Goal: Task Accomplishment & Management: Use online tool/utility

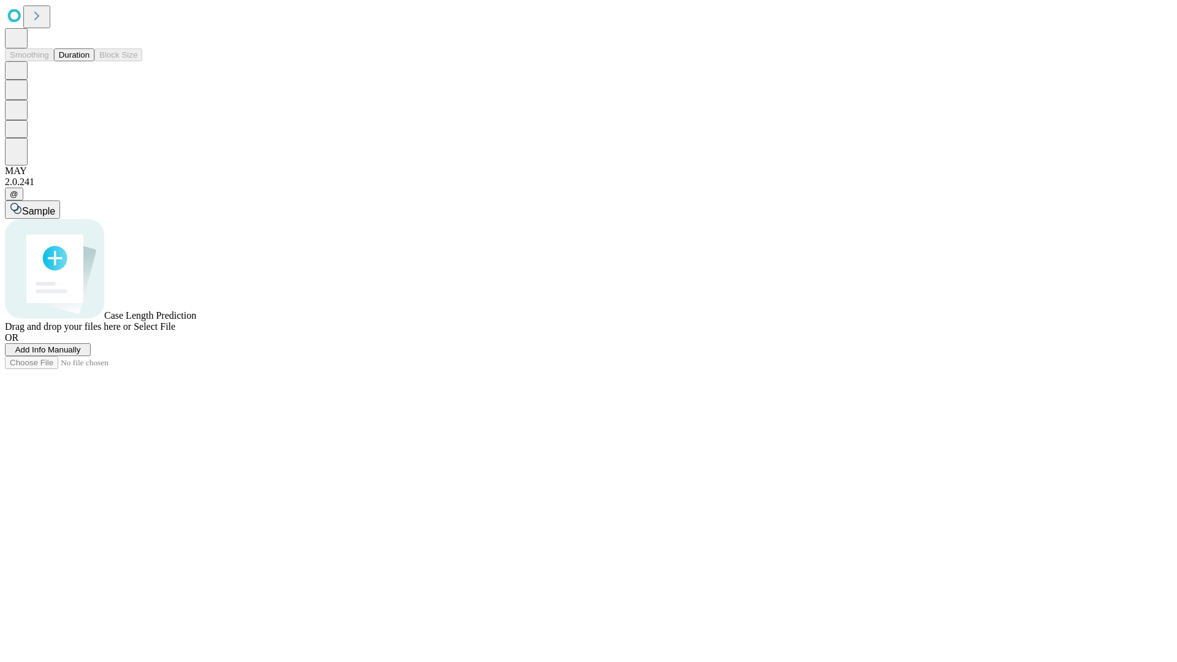
click at [81, 354] on span "Add Info Manually" at bounding box center [48, 349] width 66 height 9
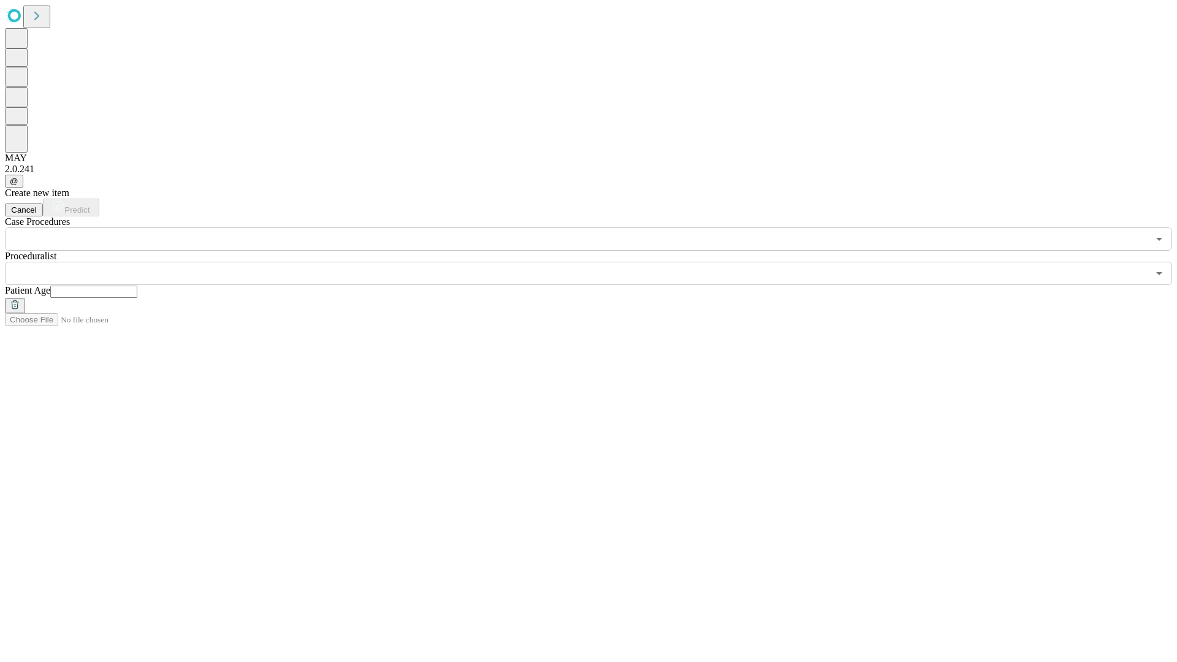
click at [137, 286] on input "text" at bounding box center [93, 292] width 87 height 12
type input "**"
click at [597, 262] on input "text" at bounding box center [577, 273] width 1144 height 23
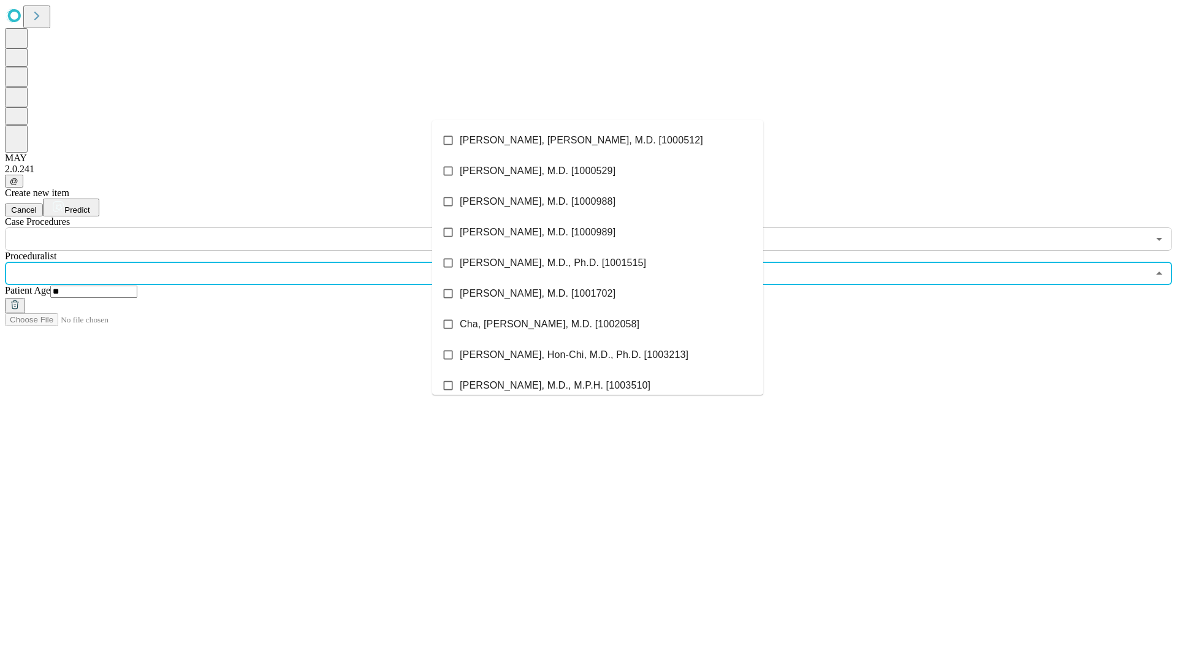
click at [598, 140] on li "[PERSON_NAME], [PERSON_NAME], M.D. [1000512]" at bounding box center [597, 140] width 331 height 31
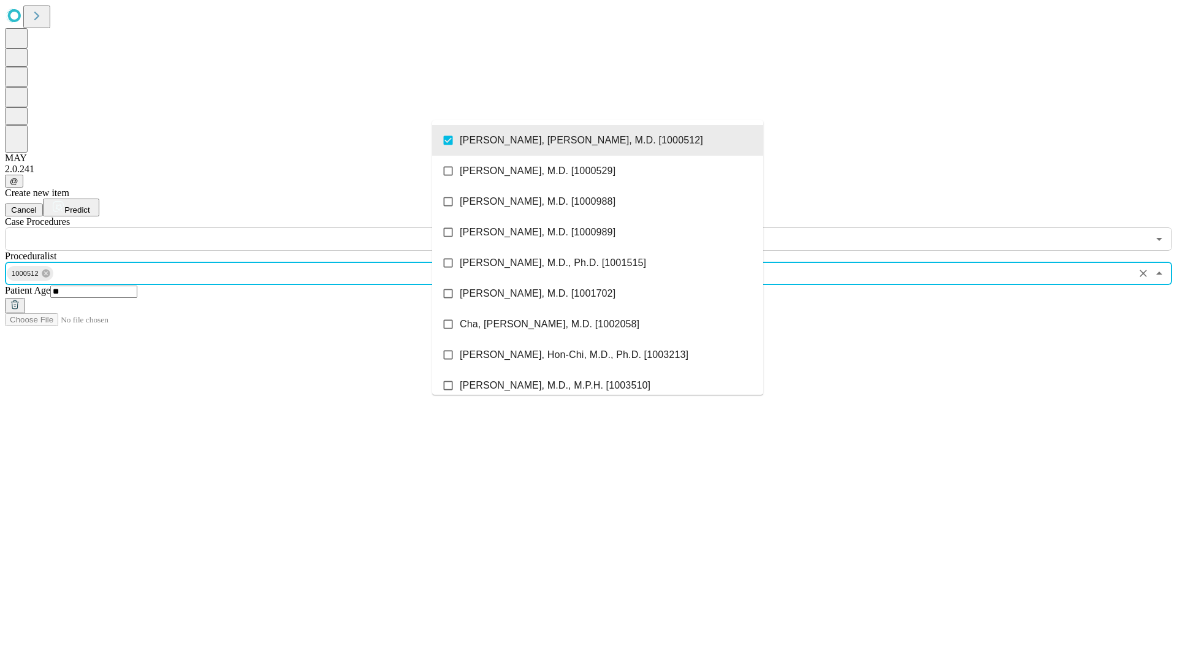
click at [258, 228] on input "text" at bounding box center [577, 239] width 1144 height 23
